Goal: Task Accomplishment & Management: Use online tool/utility

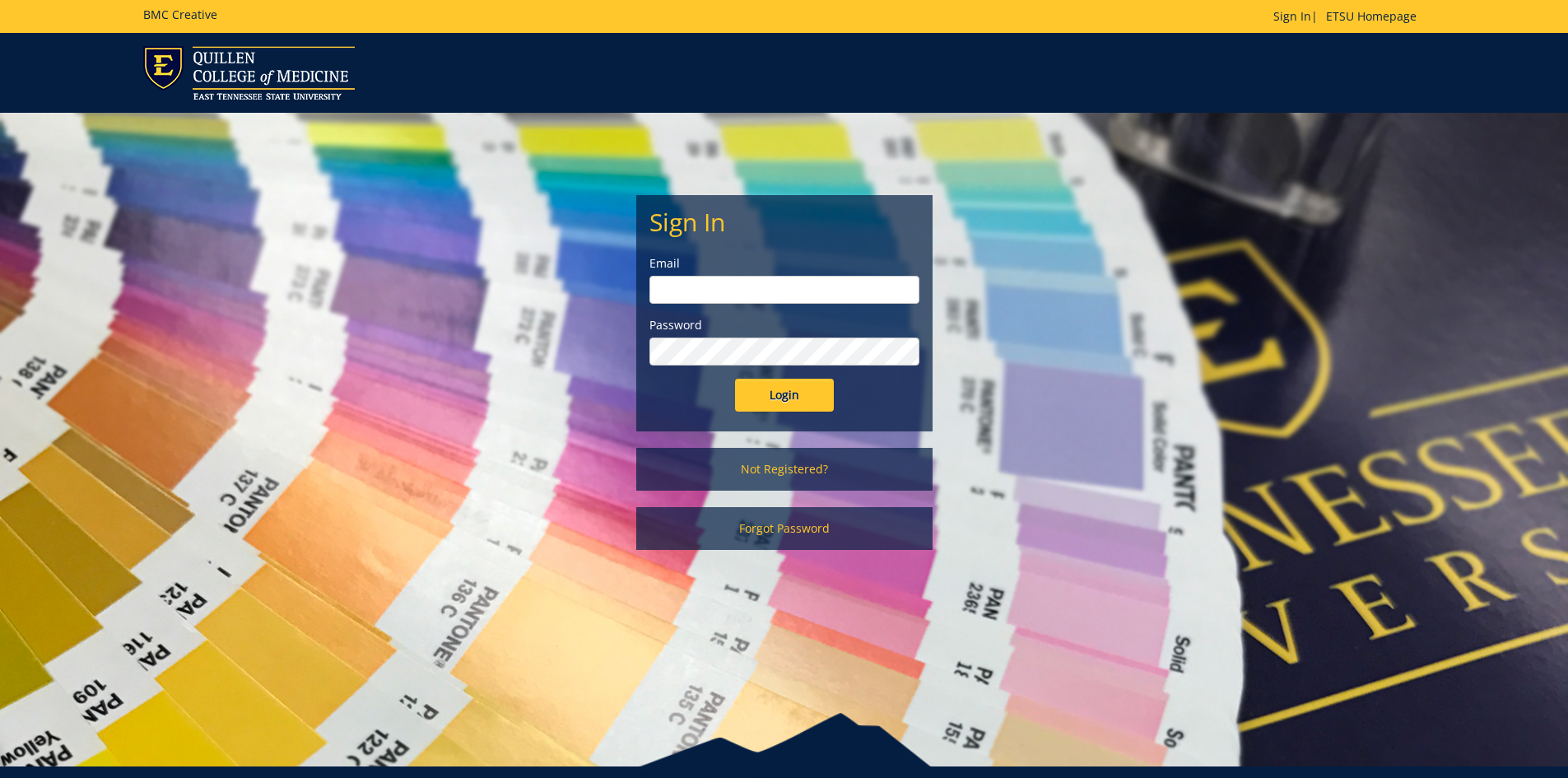
type input "[EMAIL_ADDRESS][DOMAIN_NAME]"
click at [780, 402] on input "Login" at bounding box center [784, 395] width 99 height 33
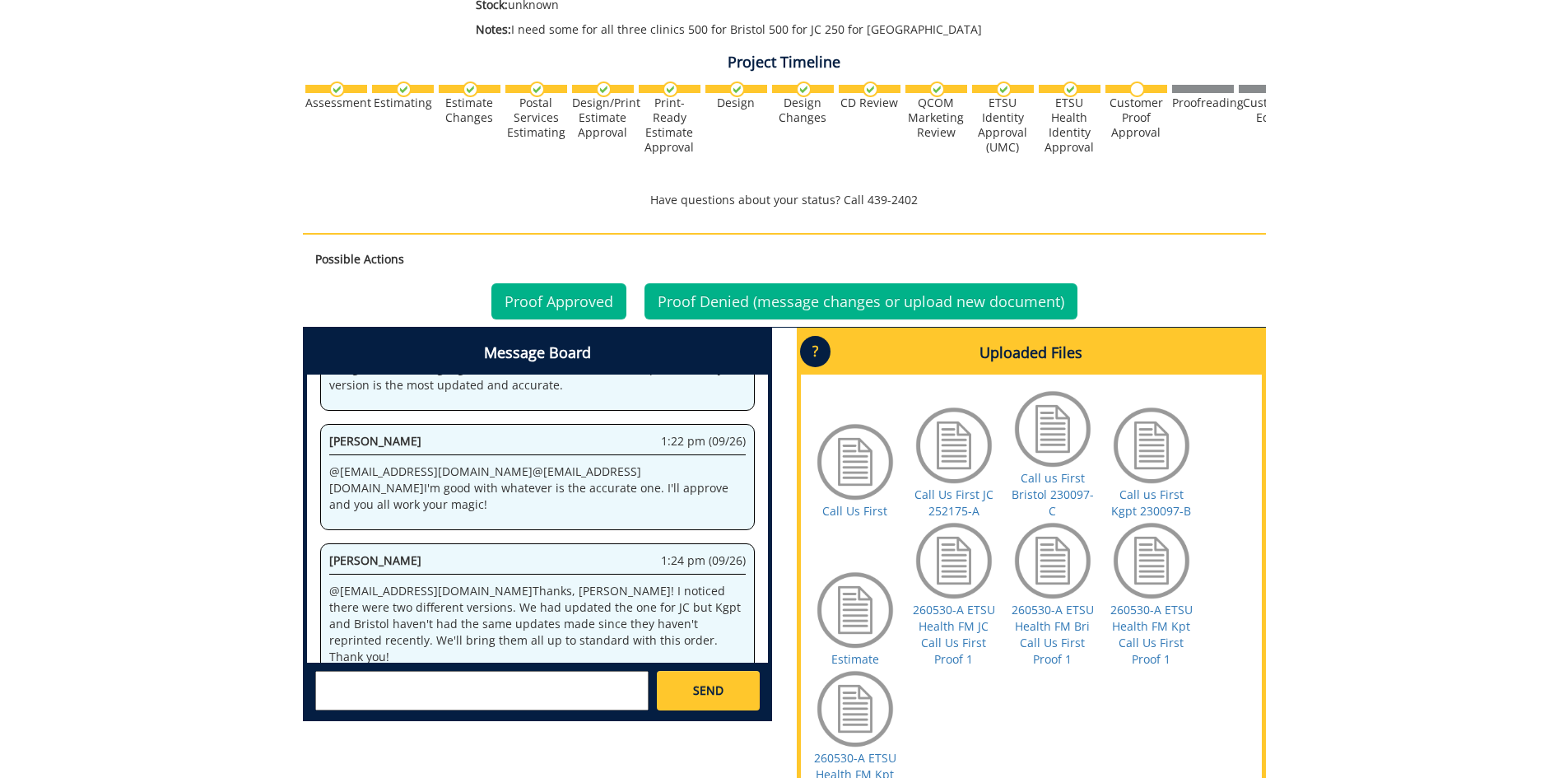
scroll to position [576, 0]
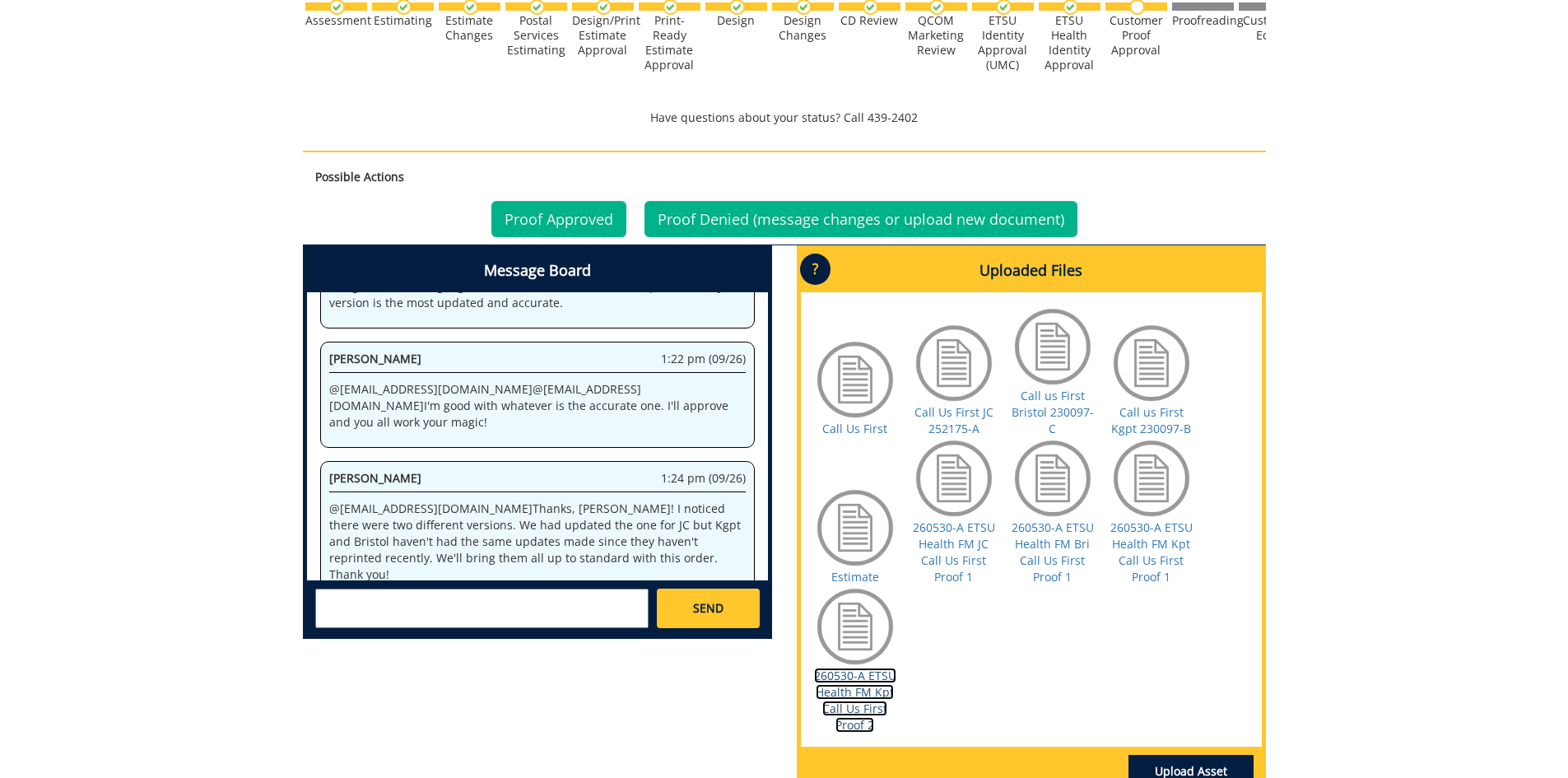
click at [871, 696] on link "260530-A ETSU Health FM Kpt Call Us First Proof 2" at bounding box center [855, 700] width 83 height 65
click at [948, 563] on link "260530-A ETSU Health FM JC Call Us First Proof 1" at bounding box center [954, 552] width 83 height 65
click at [1042, 565] on link "260530-A ETSU Health FM Bri Call Us First Proof 1" at bounding box center [1053, 552] width 83 height 65
click at [963, 416] on link "Call Us First JC 252175-A" at bounding box center [954, 421] width 79 height 32
click at [875, 431] on link "Call Us First" at bounding box center [855, 428] width 65 height 15
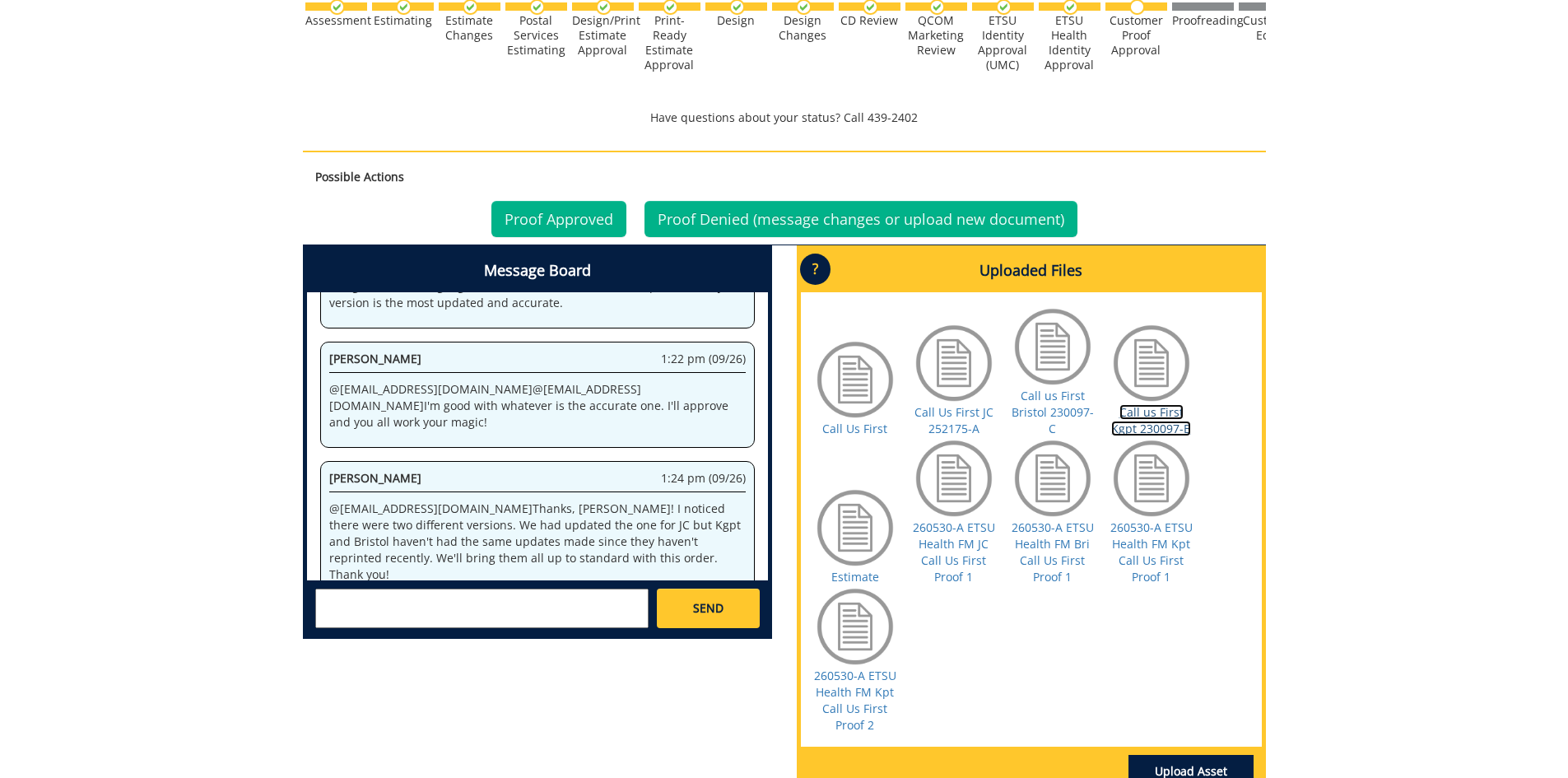
click at [1152, 419] on link "Call us First Kgpt 230097-B" at bounding box center [1151, 421] width 80 height 32
click at [843, 698] on link "260530-A ETSU Health FM Kpt Call Us First Proof 2" at bounding box center [855, 700] width 83 height 65
click at [1156, 561] on link "260530-A ETSU Health FM Kpt Call Us First Proof 1" at bounding box center [1152, 552] width 83 height 65
click at [852, 701] on link "260530-A ETSU Health FM Kpt Call Us First Proof 2" at bounding box center [855, 700] width 83 height 65
click at [1156, 554] on link "260530-A ETSU Health FM Kpt Call Us First Proof 1" at bounding box center [1152, 552] width 83 height 65
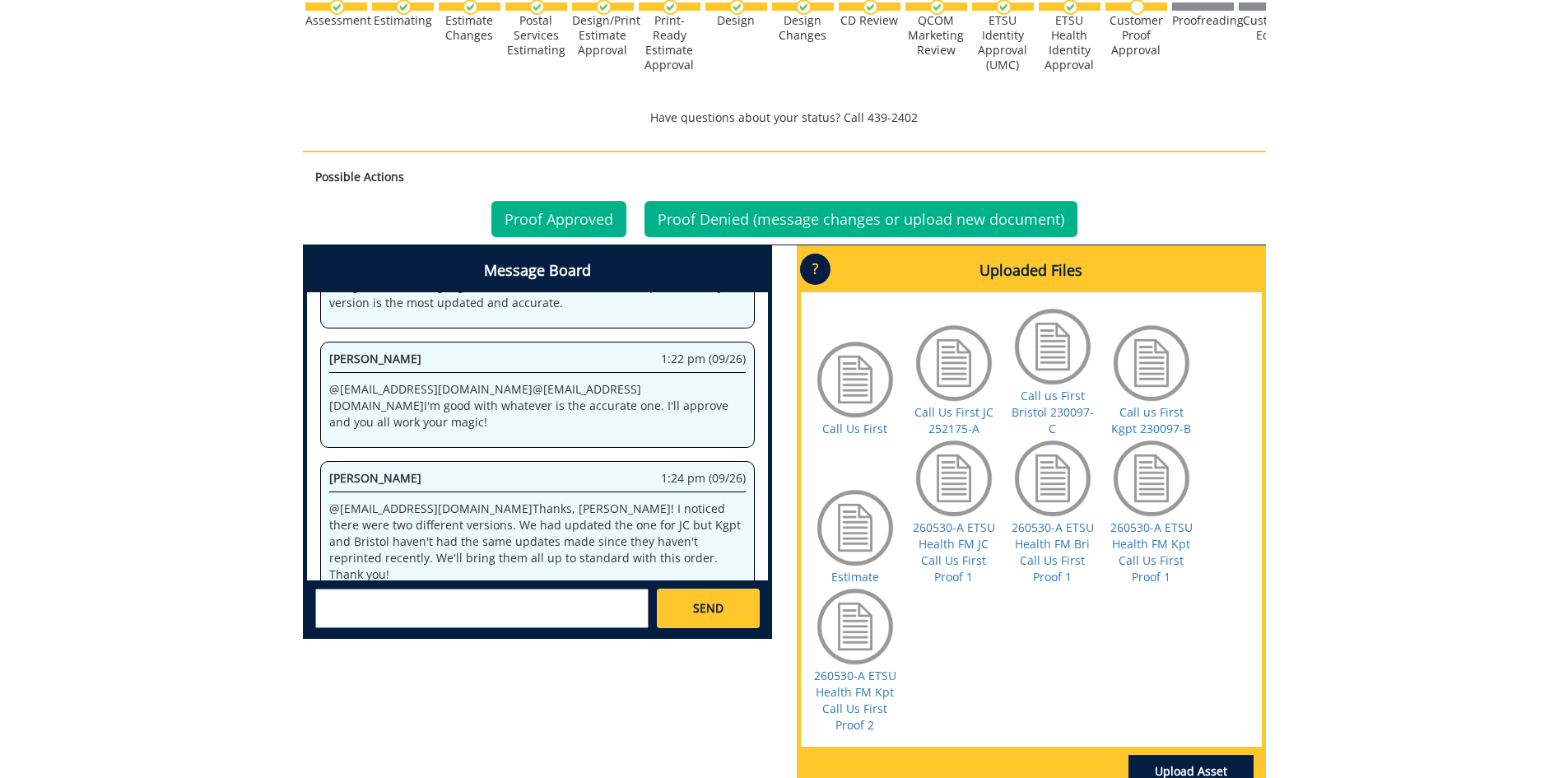
scroll to position [659, 0]
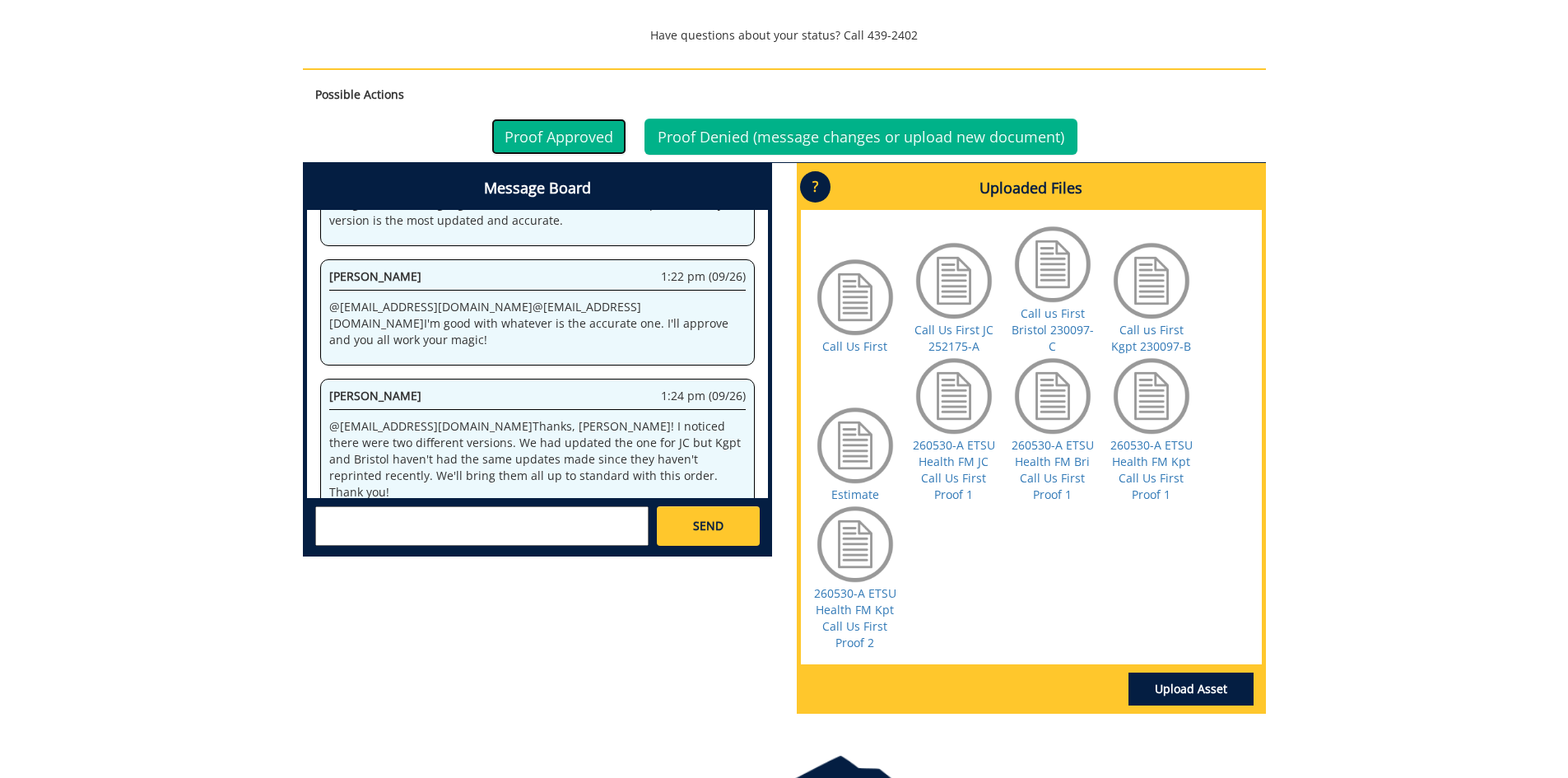
click at [573, 133] on link "Proof Approved" at bounding box center [559, 136] width 135 height 36
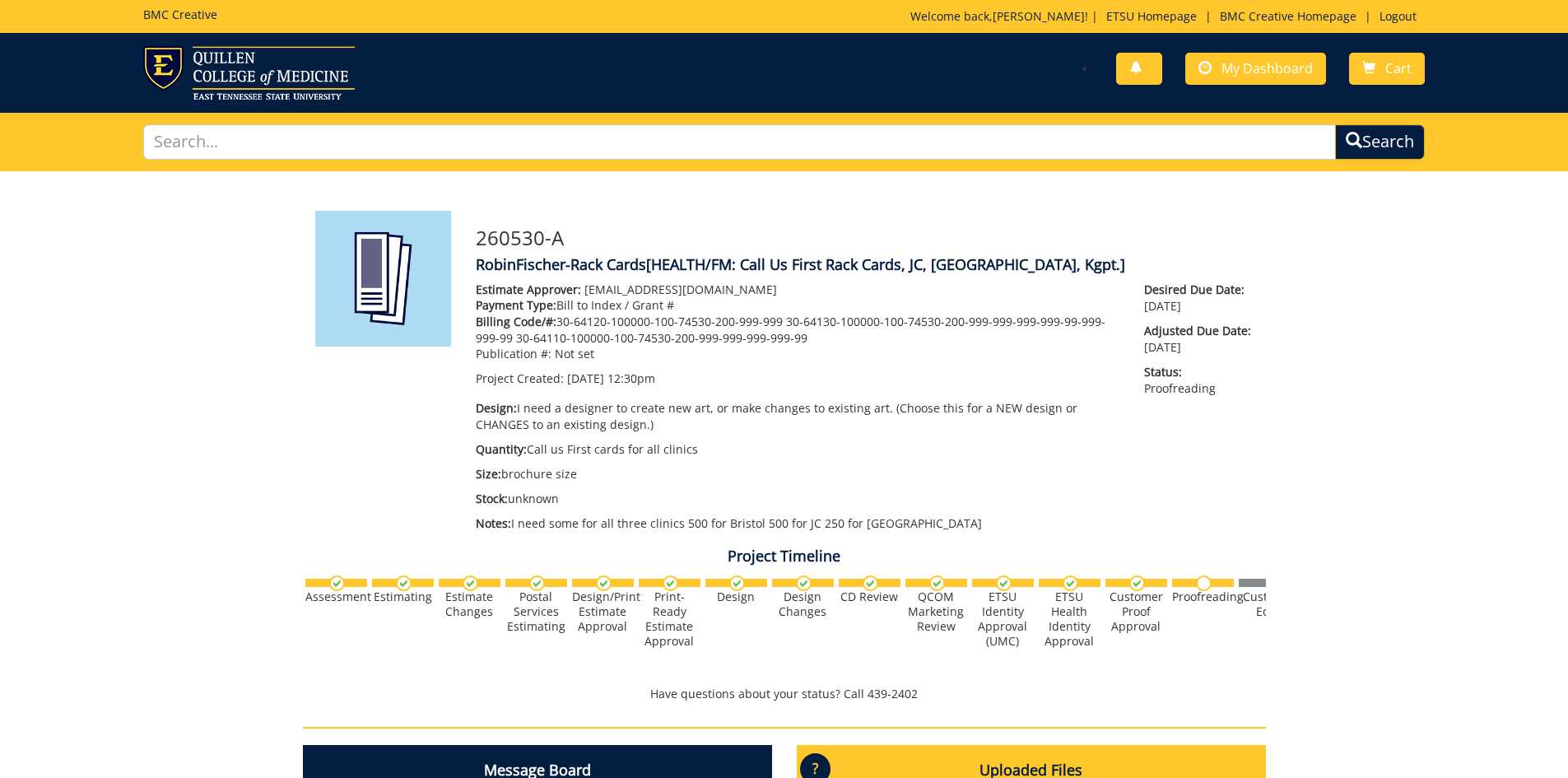
scroll to position [338, 0]
